Goal: Task Accomplishment & Management: Manage account settings

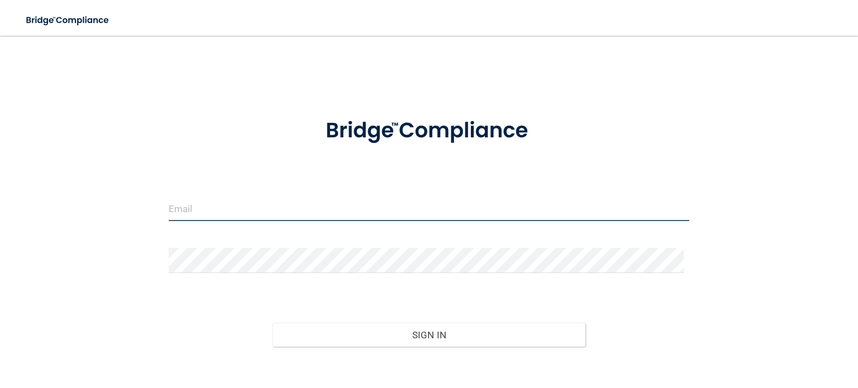
click at [196, 207] on input "email" at bounding box center [429, 208] width 521 height 25
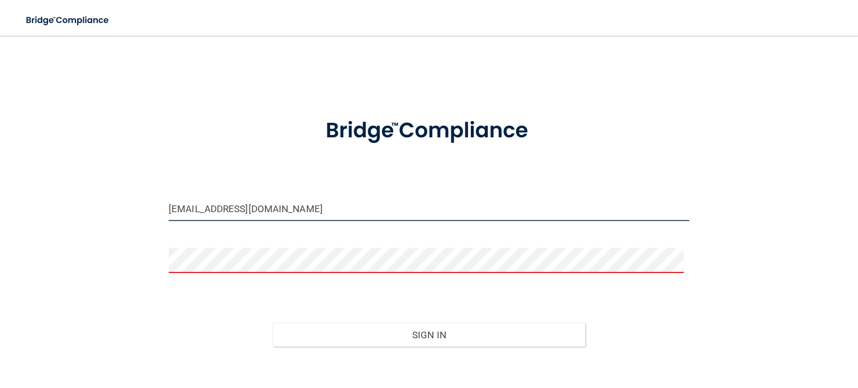
drag, startPoint x: 293, startPoint y: 207, endPoint x: 124, endPoint y: 197, distance: 169.1
click at [138, 197] on div "[EMAIL_ADDRESS][DOMAIN_NAME] Invalid email/password. You don't have permission …" at bounding box center [429, 225] width 814 height 356
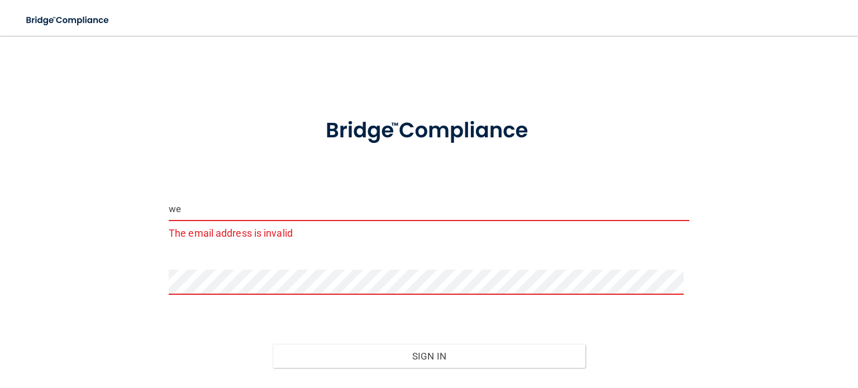
type input "[EMAIL_ADDRESS][DOMAIN_NAME]"
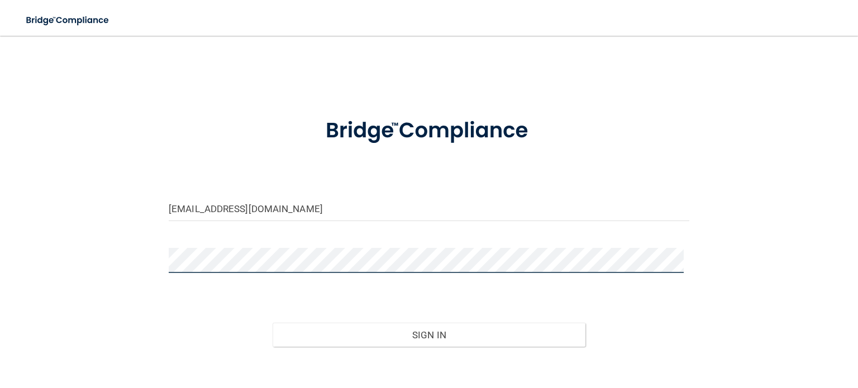
click at [273, 323] on button "Sign In" at bounding box center [429, 335] width 312 height 25
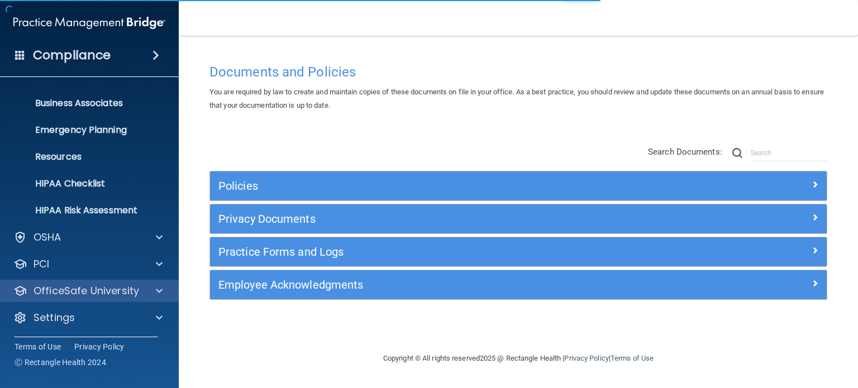
scroll to position [75, 0]
click at [151, 291] on div at bounding box center [158, 290] width 28 height 13
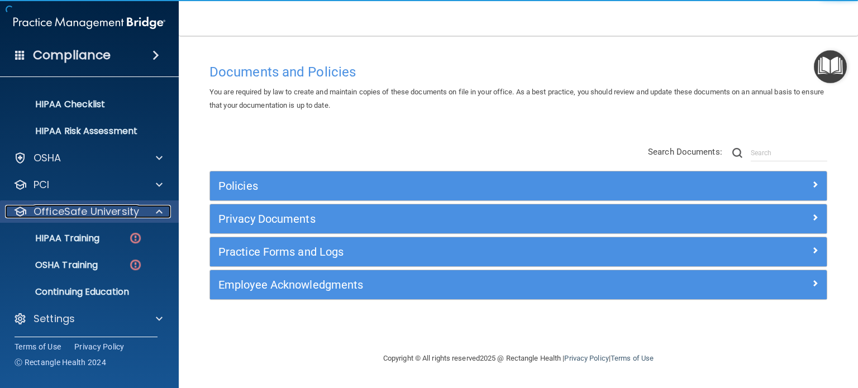
scroll to position [155, 0]
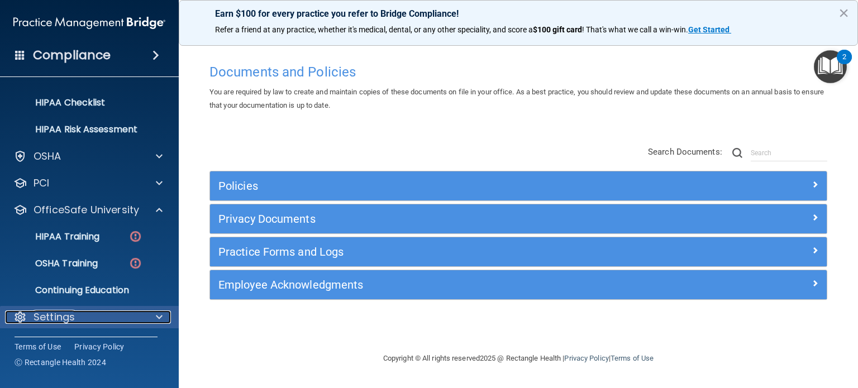
click at [87, 312] on div "Settings" at bounding box center [74, 317] width 139 height 13
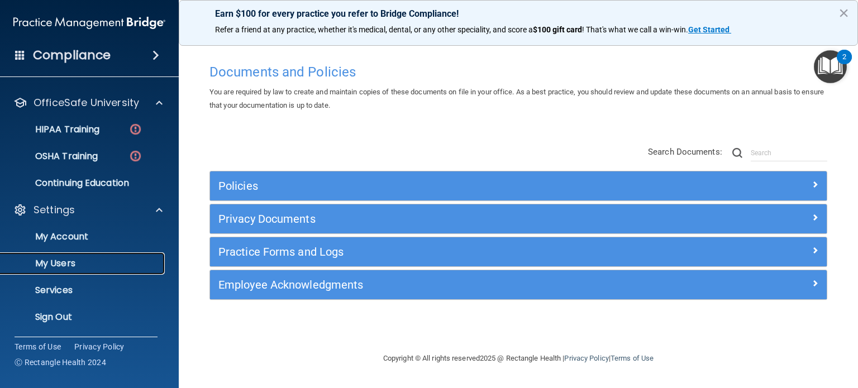
click at [75, 259] on p "My Users" at bounding box center [83, 263] width 153 height 11
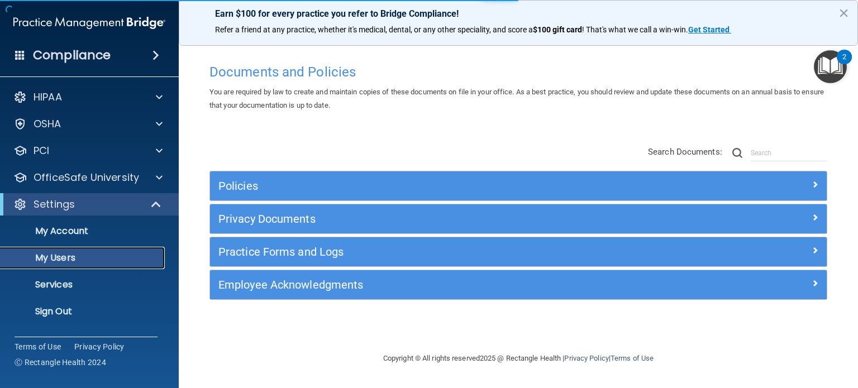
select select "20"
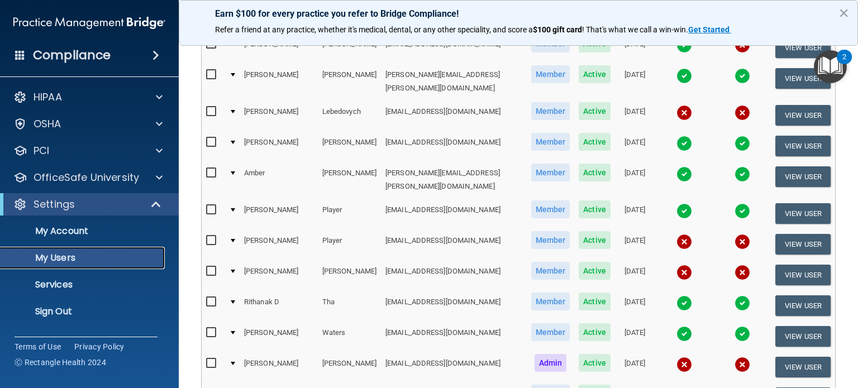
scroll to position [335, 0]
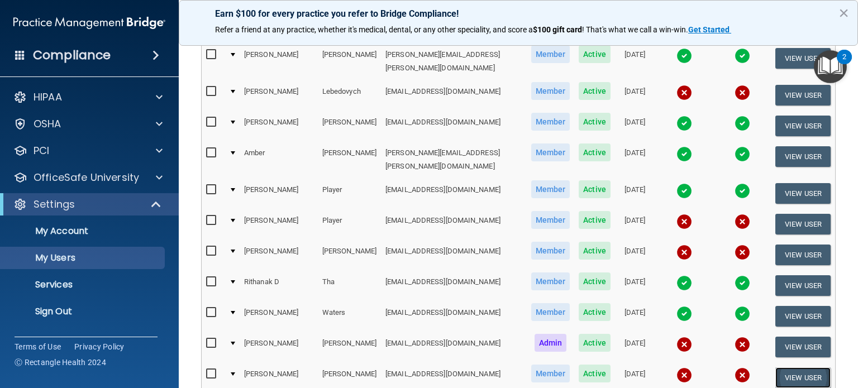
click at [781, 368] on button "View User" at bounding box center [803, 378] width 55 height 21
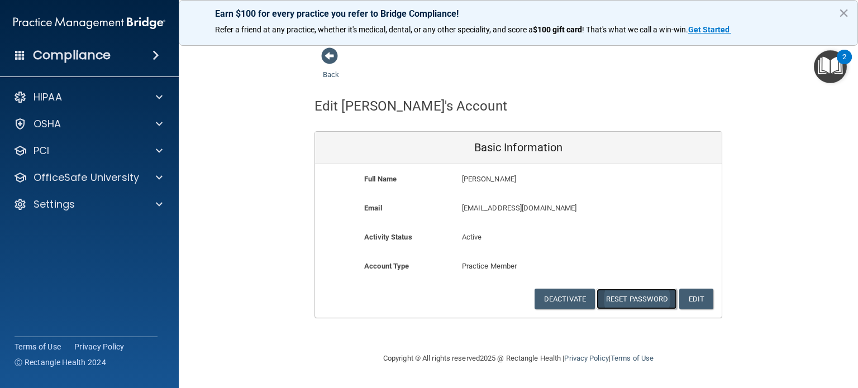
click at [641, 297] on button "Reset Password" at bounding box center [637, 299] width 80 height 21
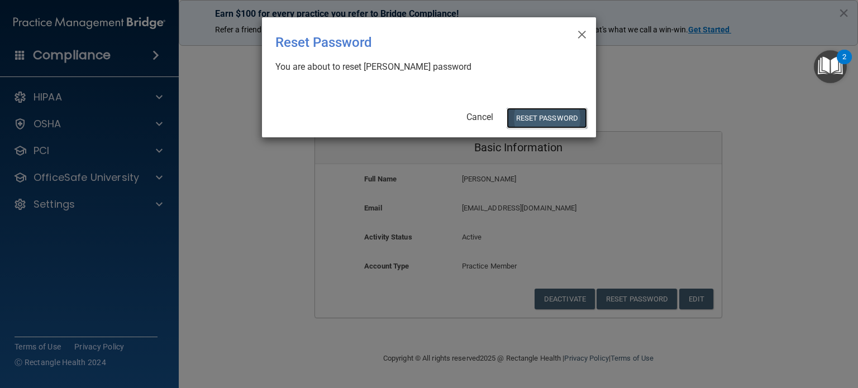
click at [540, 121] on button "Reset Password" at bounding box center [547, 118] width 80 height 21
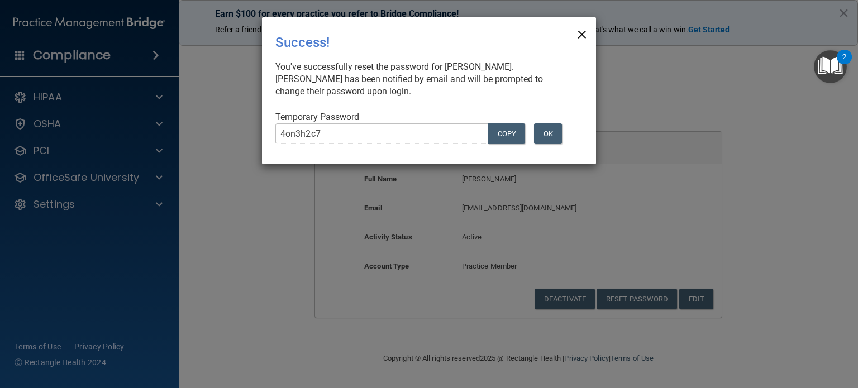
click at [579, 35] on span "×" at bounding box center [582, 33] width 10 height 22
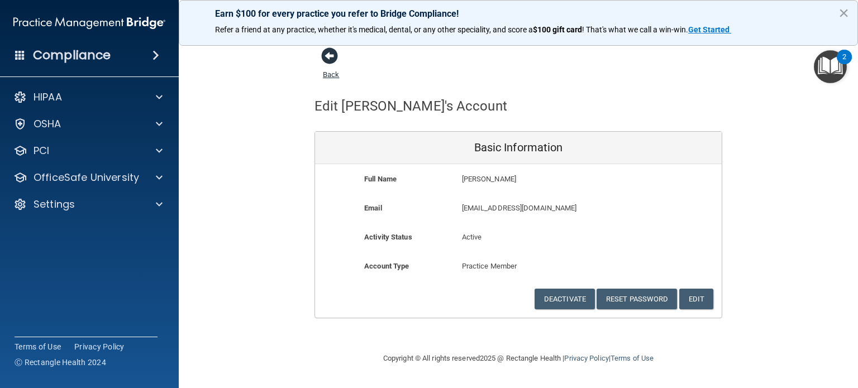
click at [331, 55] on span at bounding box center [329, 55] width 17 height 17
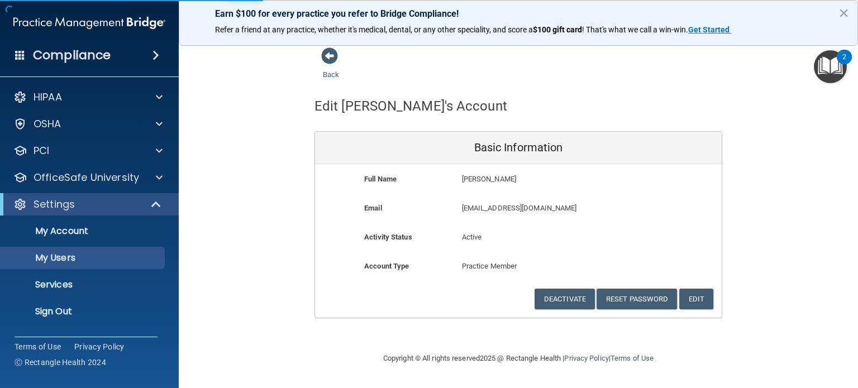
select select "20"
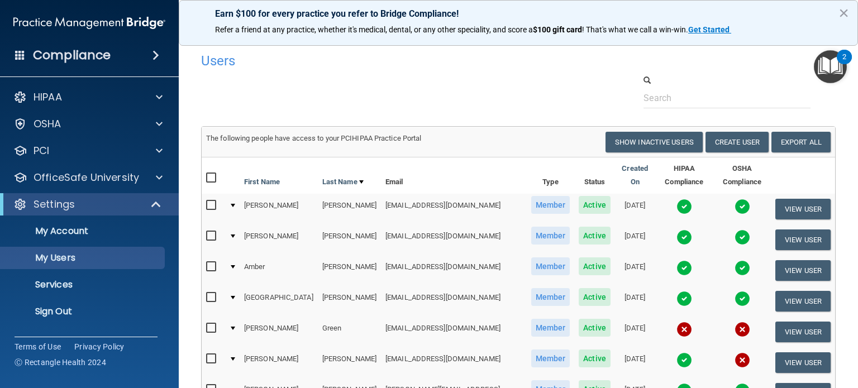
click at [97, 56] on h4 "Compliance" at bounding box center [72, 55] width 78 height 16
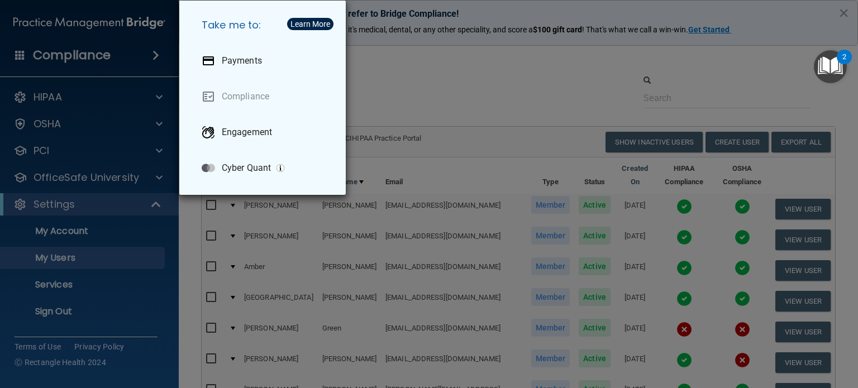
click at [131, 365] on div "Take me to: Payments Compliance Engagement Cyber Quant" at bounding box center [429, 194] width 858 height 388
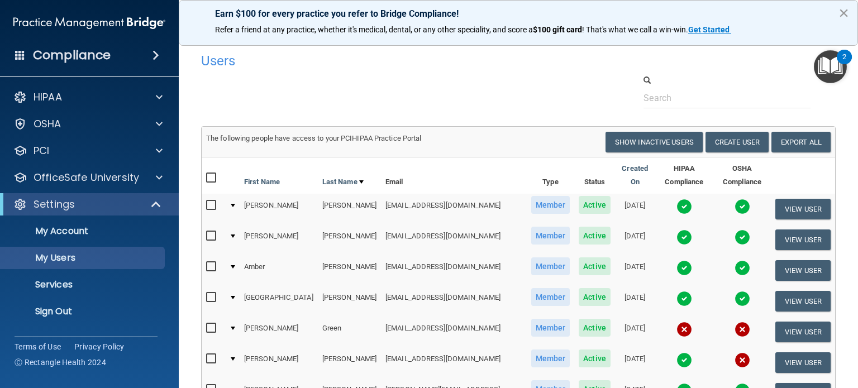
click at [843, 11] on button "×" at bounding box center [844, 13] width 11 height 18
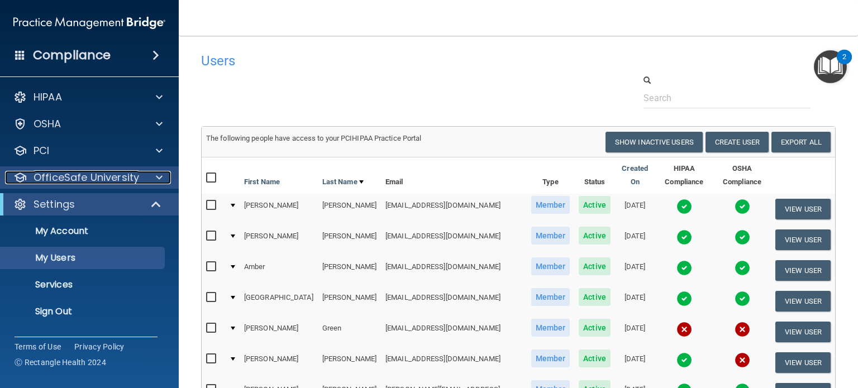
click at [108, 174] on p "OfficeSafe University" at bounding box center [87, 177] width 106 height 13
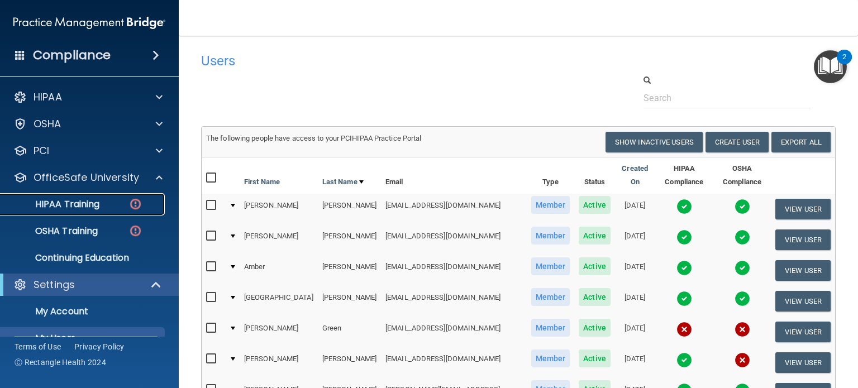
click at [97, 208] on p "HIPAA Training" at bounding box center [53, 204] width 92 height 11
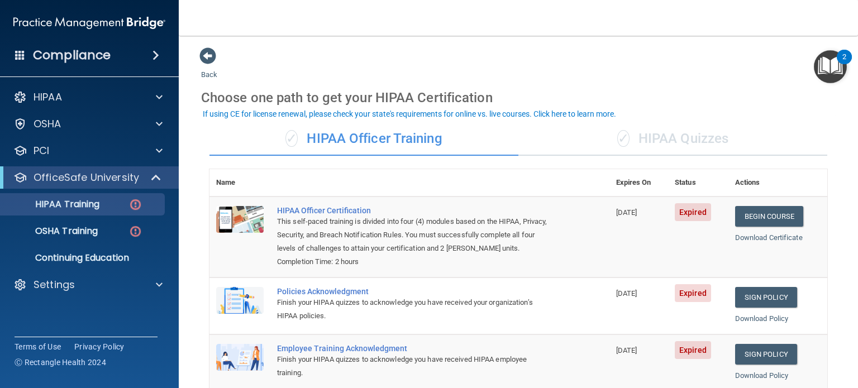
click at [655, 144] on div "✓ HIPAA Quizzes" at bounding box center [673, 139] width 309 height 34
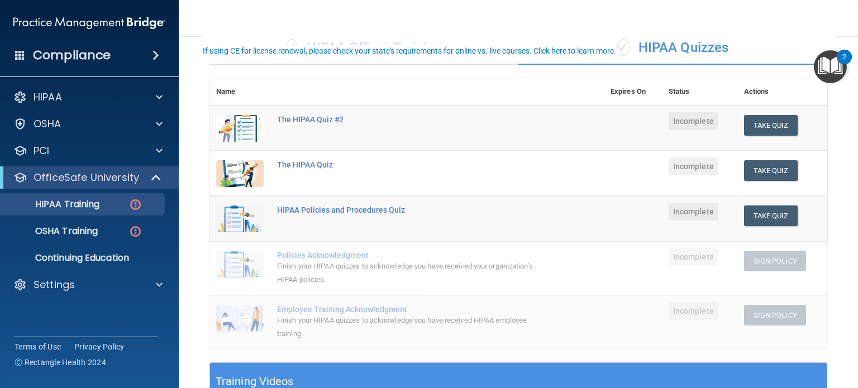
scroll to position [112, 0]
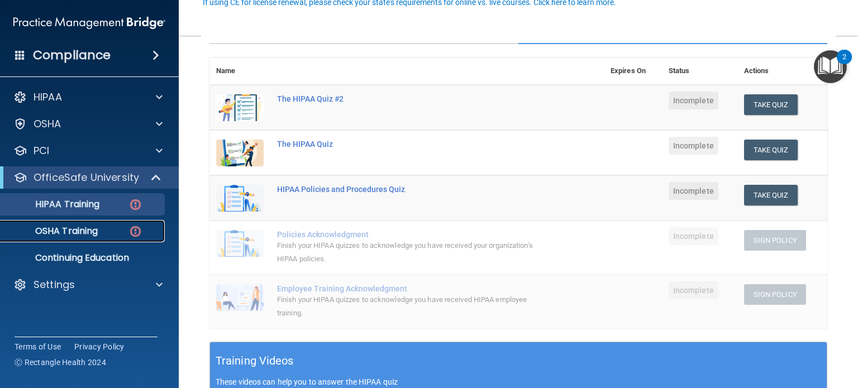
click at [97, 228] on p "OSHA Training" at bounding box center [52, 231] width 91 height 11
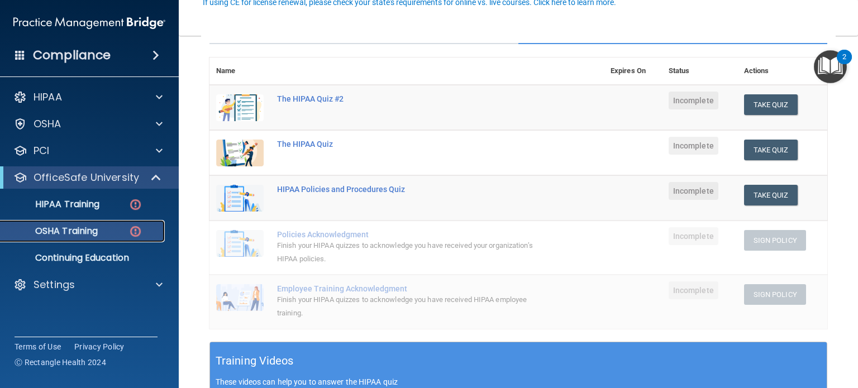
click at [97, 228] on p "OSHA Training" at bounding box center [52, 231] width 91 height 11
